Goal: Task Accomplishment & Management: Use online tool/utility

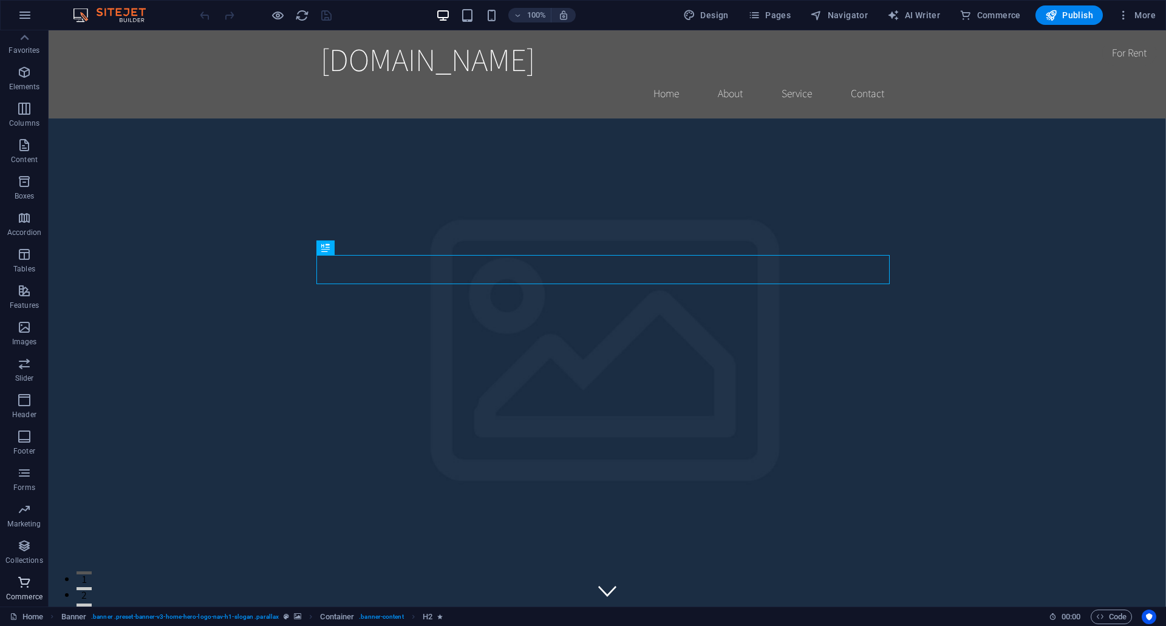
click at [19, 591] on span "Commerce" at bounding box center [24, 589] width 49 height 29
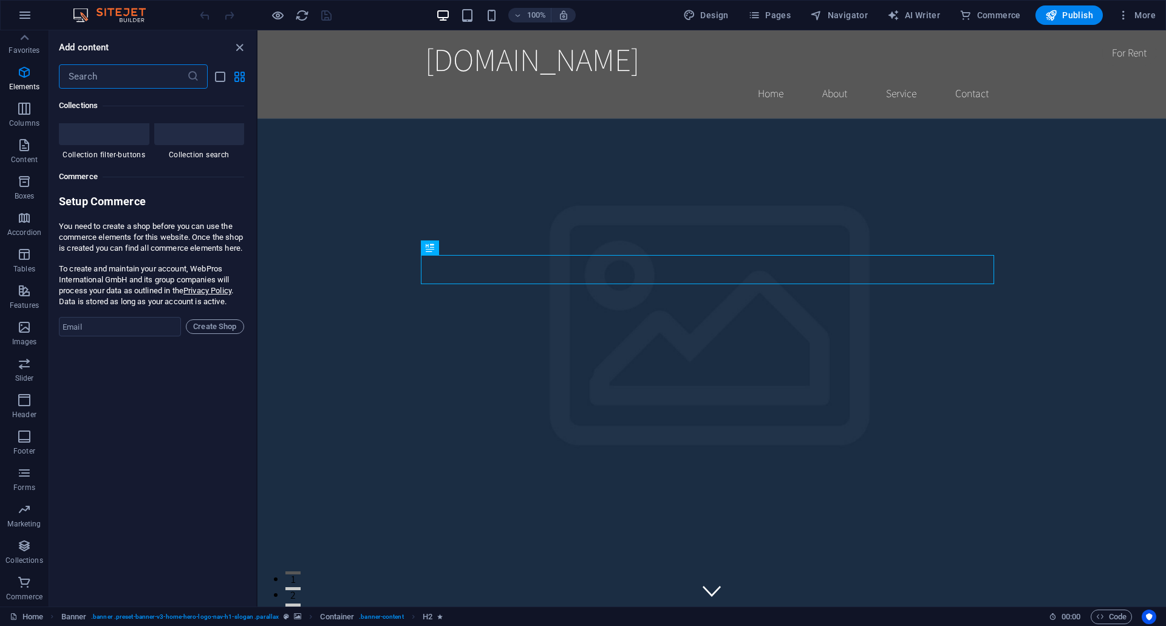
scroll to position [11701, 0]
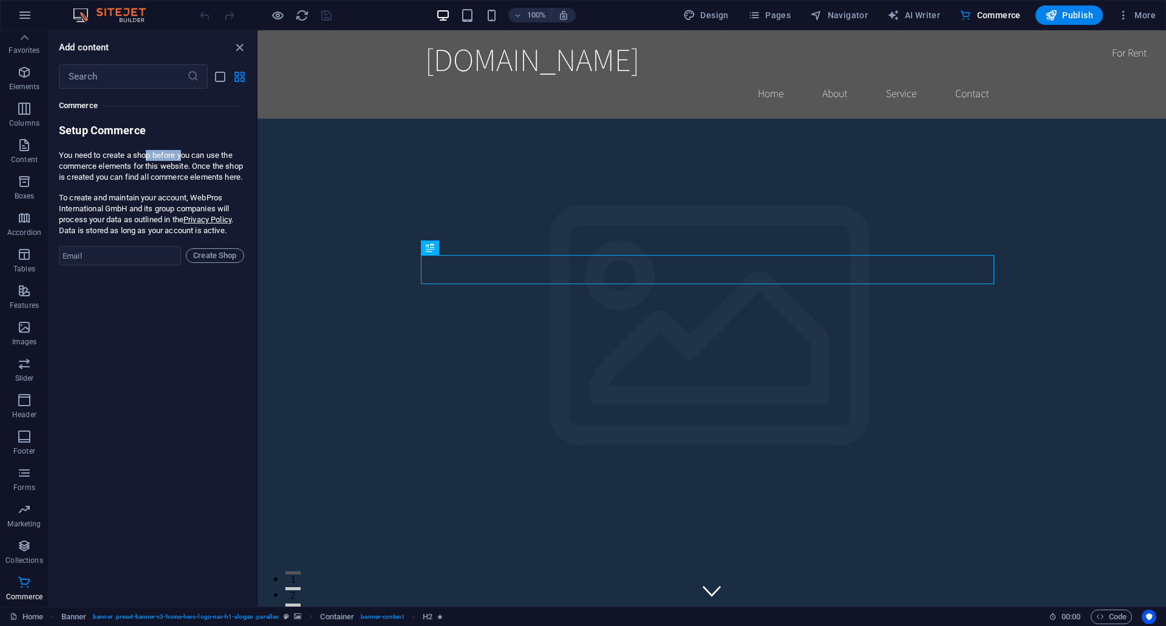
drag, startPoint x: 148, startPoint y: 155, endPoint x: 183, endPoint y: 157, distance: 34.6
click at [183, 157] on p "You need to create a shop before you can use the commerce elements for this web…" at bounding box center [151, 166] width 185 height 33
click at [214, 157] on p "You need to create a shop before you can use the commerce elements for this web…" at bounding box center [151, 166] width 185 height 33
drag, startPoint x: 156, startPoint y: 167, endPoint x: 190, endPoint y: 166, distance: 34.0
click at [190, 166] on p "You need to create a shop before you can use the commerce elements for this web…" at bounding box center [151, 166] width 185 height 33
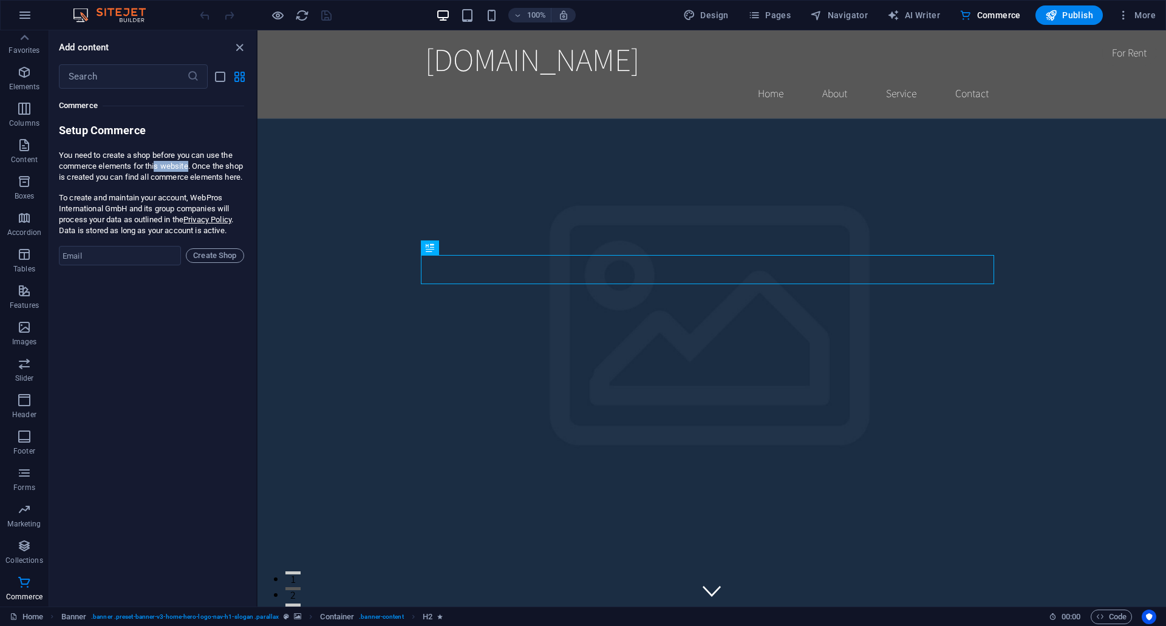
click at [190, 166] on p "You need to create a shop before you can use the commerce elements for this web…" at bounding box center [151, 166] width 185 height 33
click at [27, 78] on icon "button" at bounding box center [24, 72] width 15 height 15
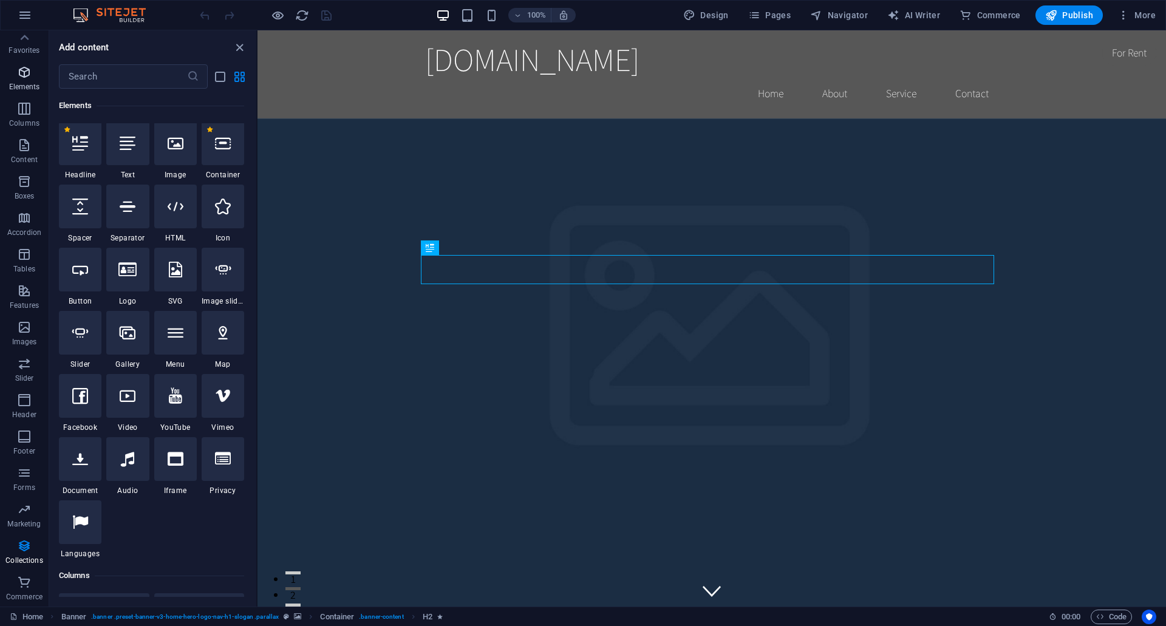
scroll to position [129, 0]
click at [18, 45] on icon at bounding box center [24, 37] width 17 height 17
click at [22, 580] on button "Commerce" at bounding box center [24, 595] width 49 height 36
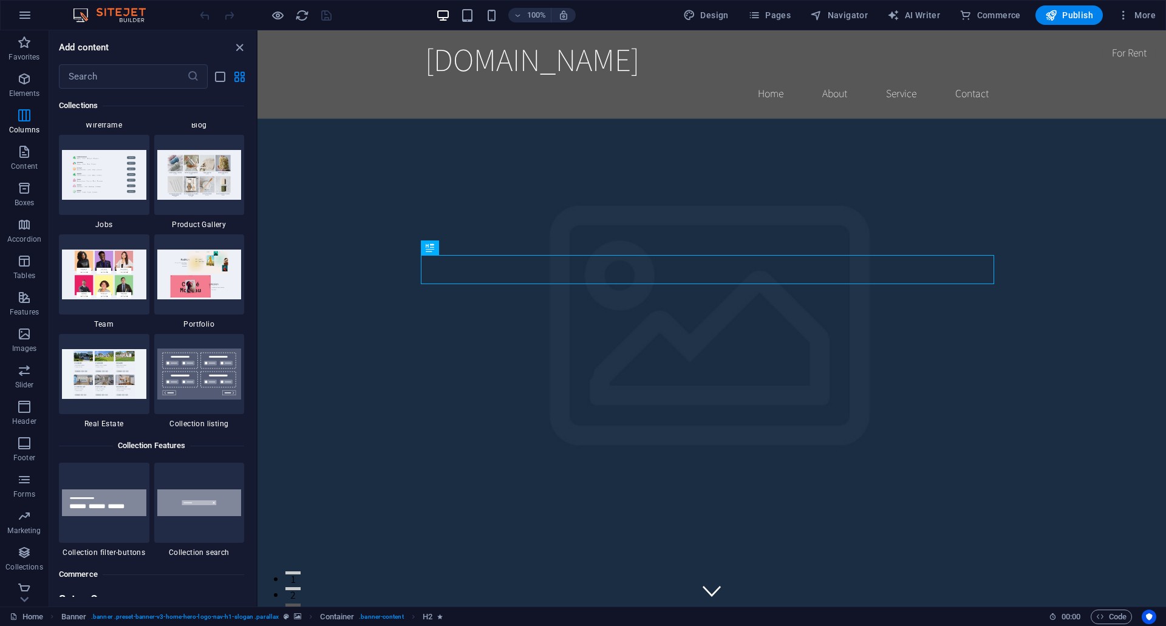
scroll to position [11701, 0]
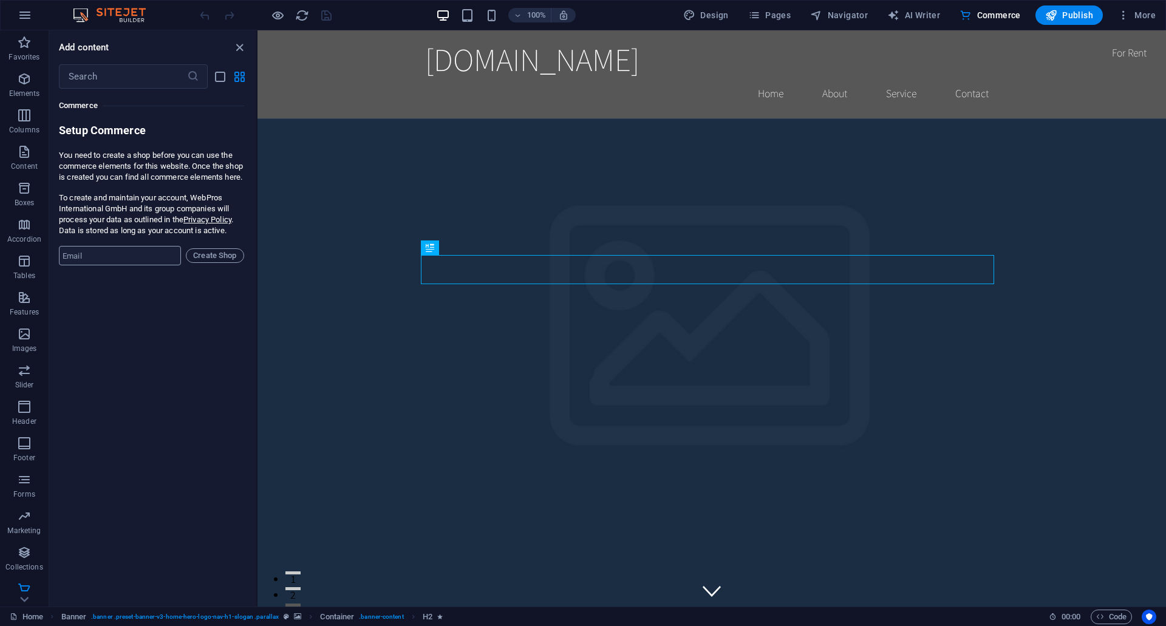
click at [114, 264] on input "email" at bounding box center [120, 255] width 122 height 19
type input "[EMAIL_ADDRESS][DOMAIN_NAME]"
click at [212, 263] on span "Create Shop" at bounding box center [214, 255] width 47 height 15
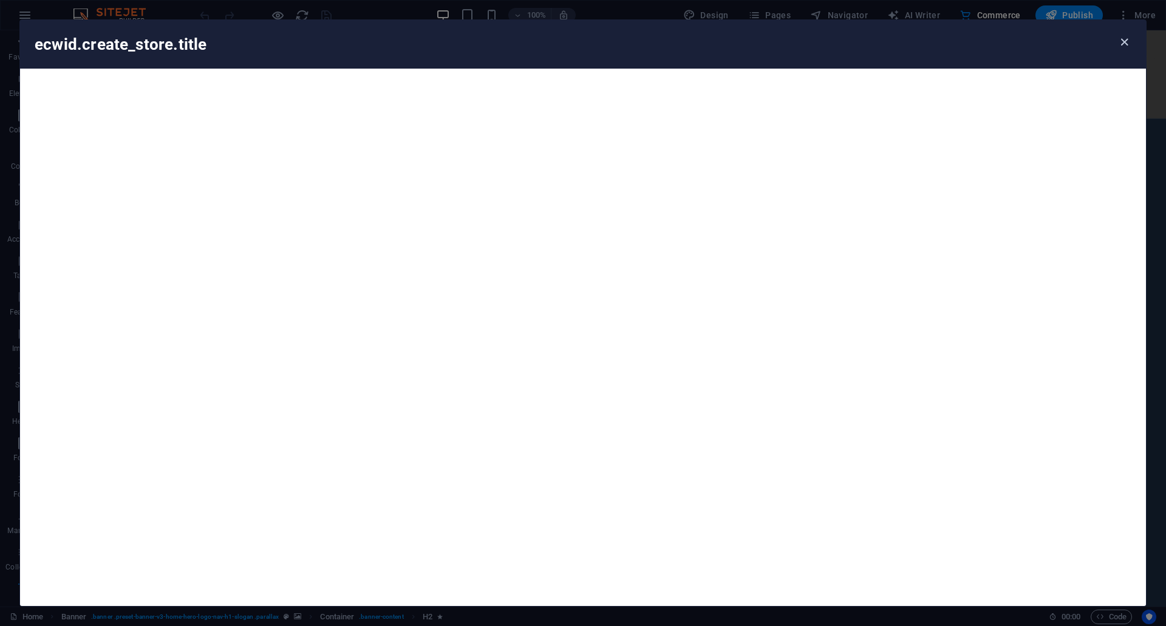
click at [1125, 43] on icon "button" at bounding box center [1124, 42] width 14 height 14
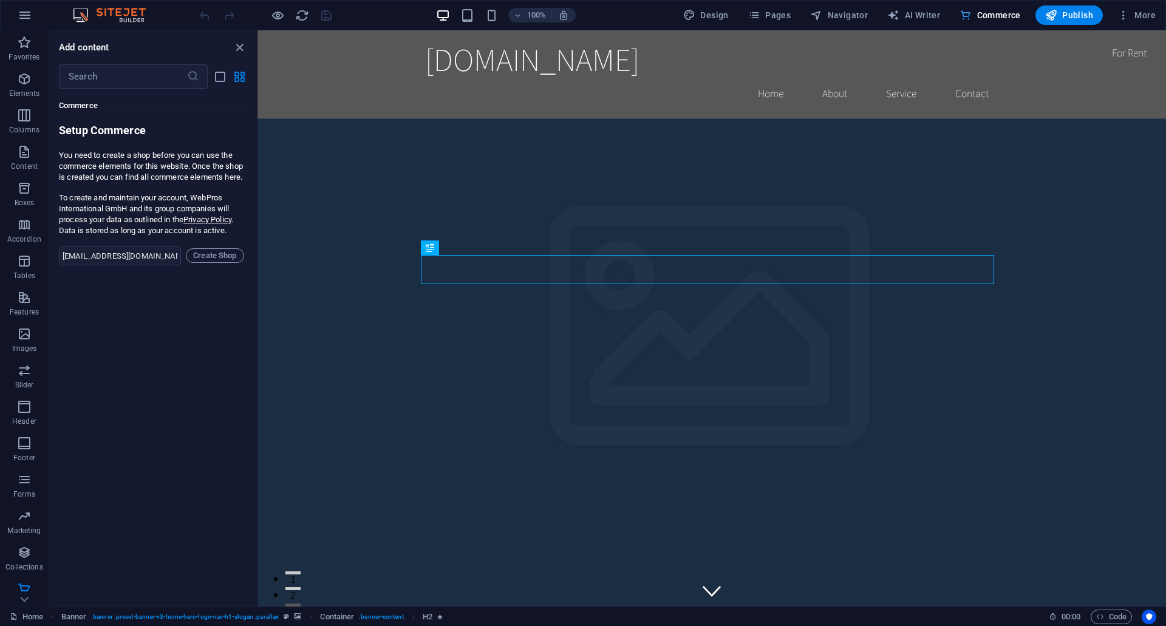
click at [1006, 12] on span "Commerce" at bounding box center [989, 15] width 61 height 12
click at [243, 47] on icon "close panel" at bounding box center [240, 48] width 14 height 14
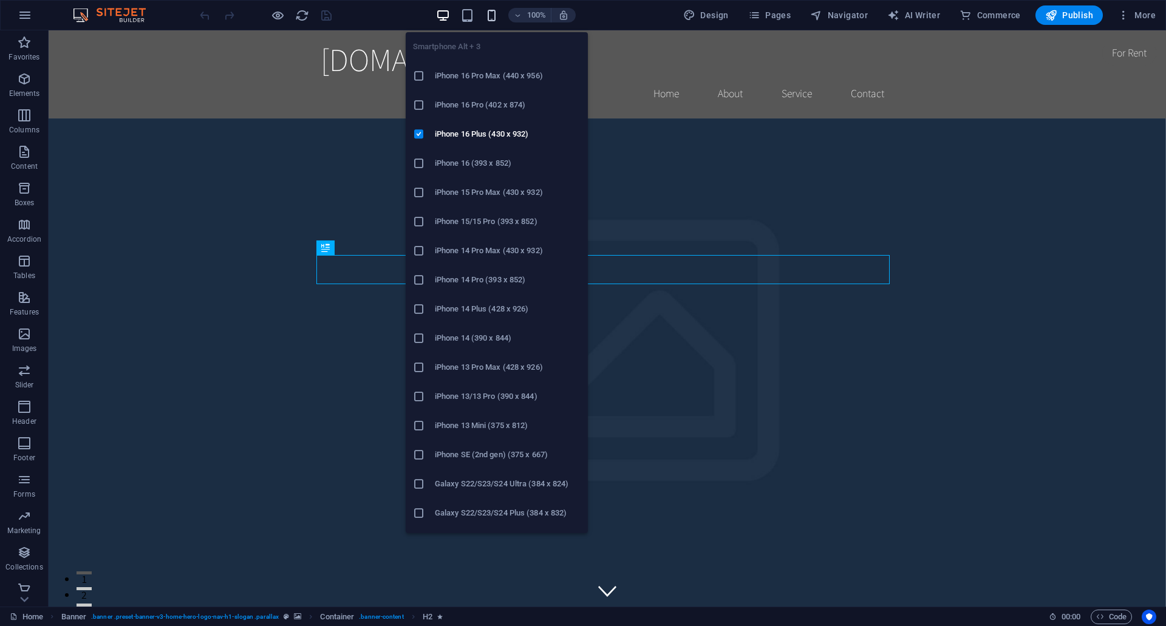
click at [491, 13] on icon "button" at bounding box center [492, 16] width 14 height 14
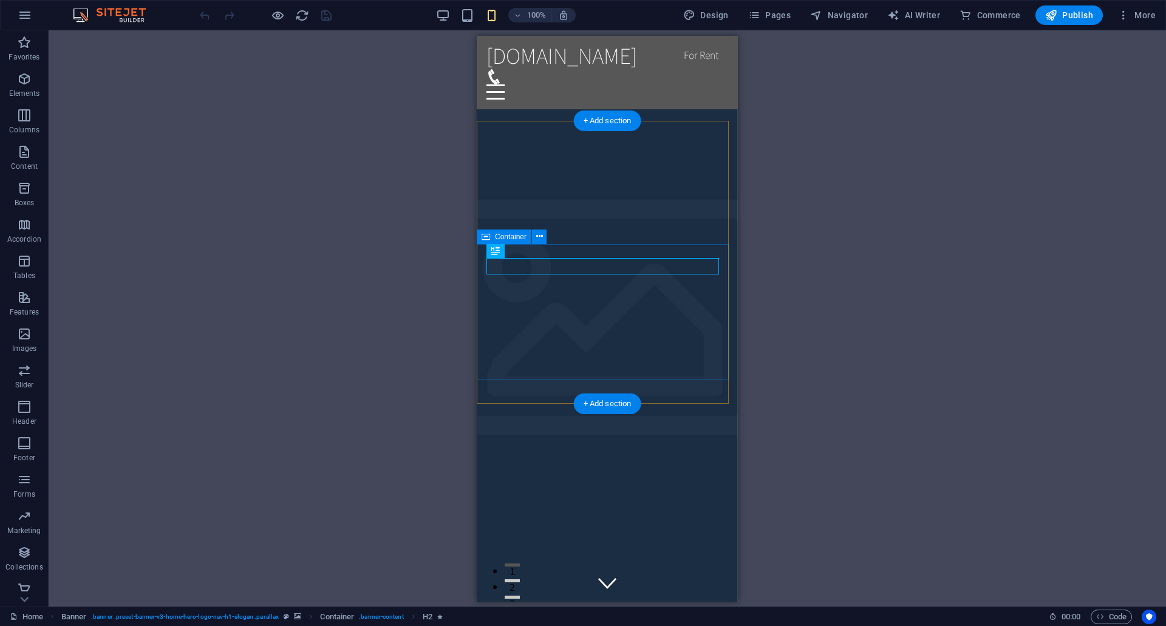
scroll to position [0, 0]
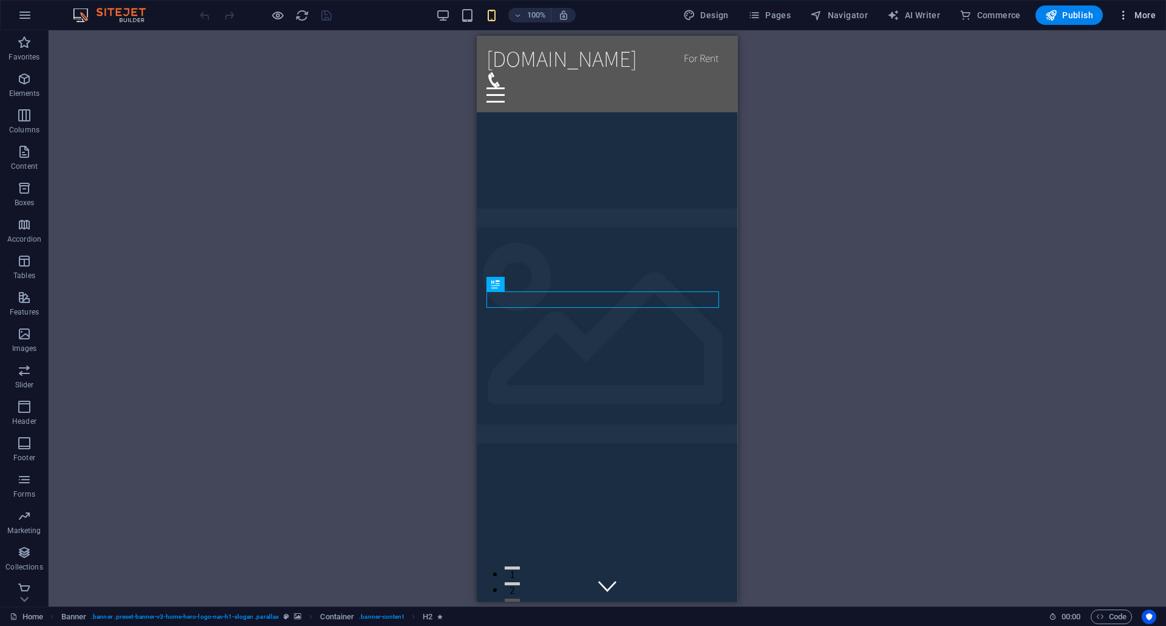
click at [1152, 21] on span "More" at bounding box center [1136, 15] width 38 height 12
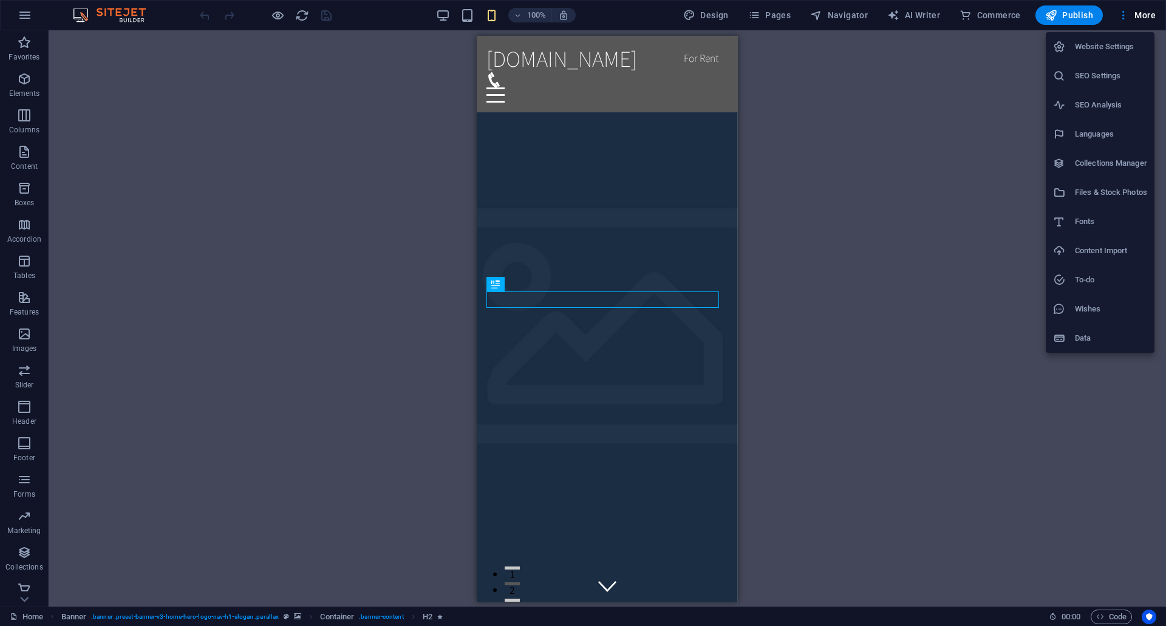
click at [24, 599] on div at bounding box center [583, 313] width 1166 height 626
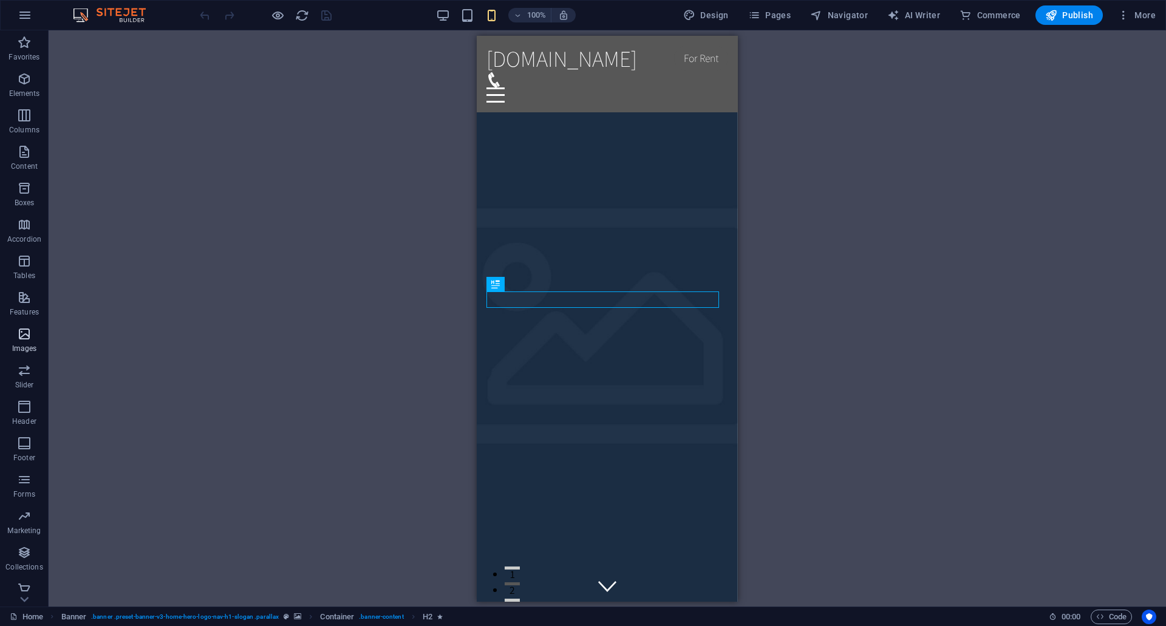
scroll to position [7, 0]
click at [19, 12] on icon "button" at bounding box center [25, 15] width 15 height 15
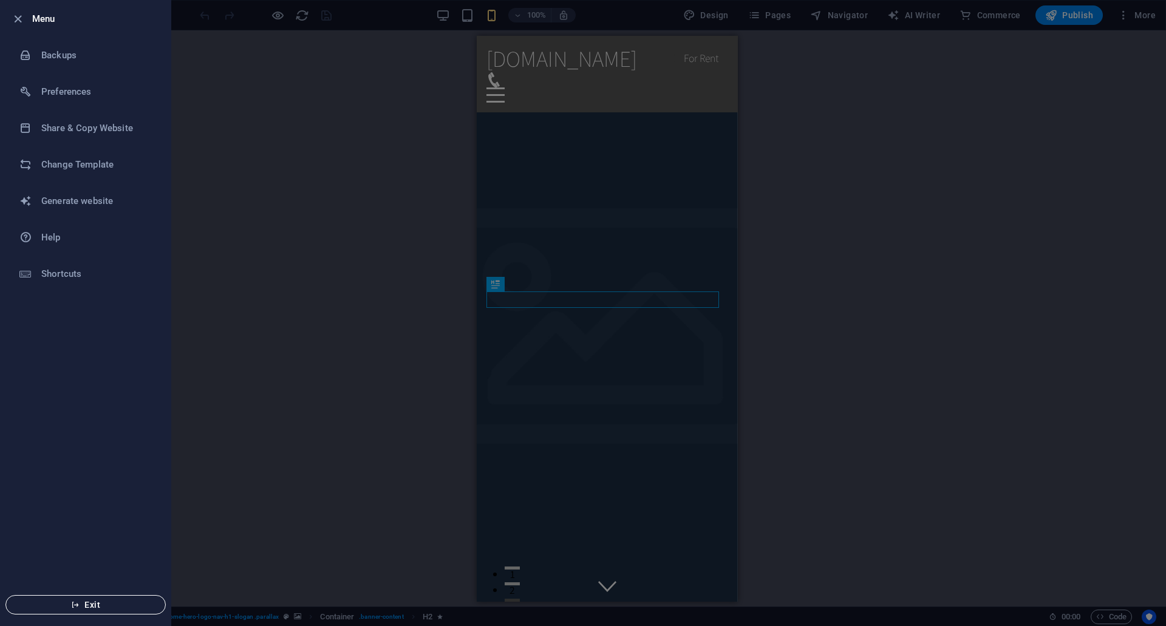
click at [76, 607] on icon "button" at bounding box center [75, 605] width 9 height 9
